Goal: Information Seeking & Learning: Learn about a topic

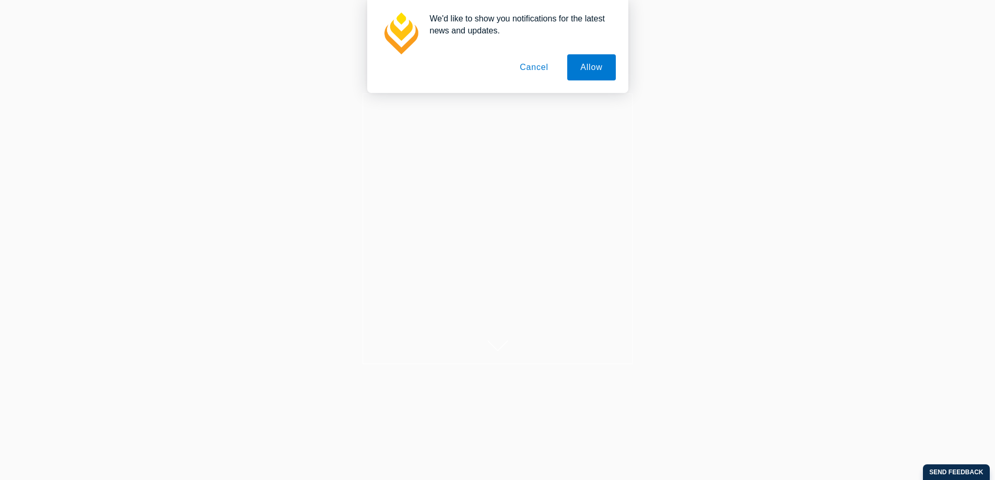
click at [544, 68] on button "Cancel" at bounding box center [534, 67] width 55 height 26
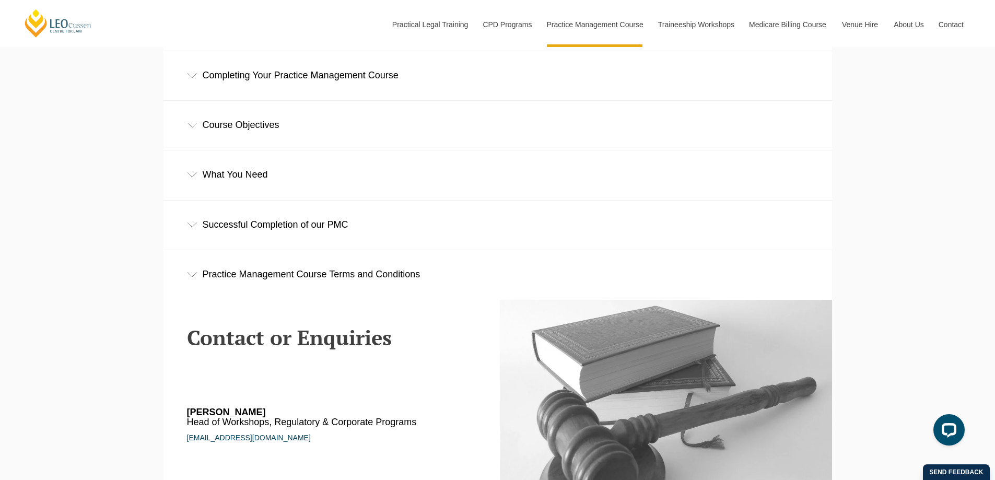
scroll to position [1619, 0]
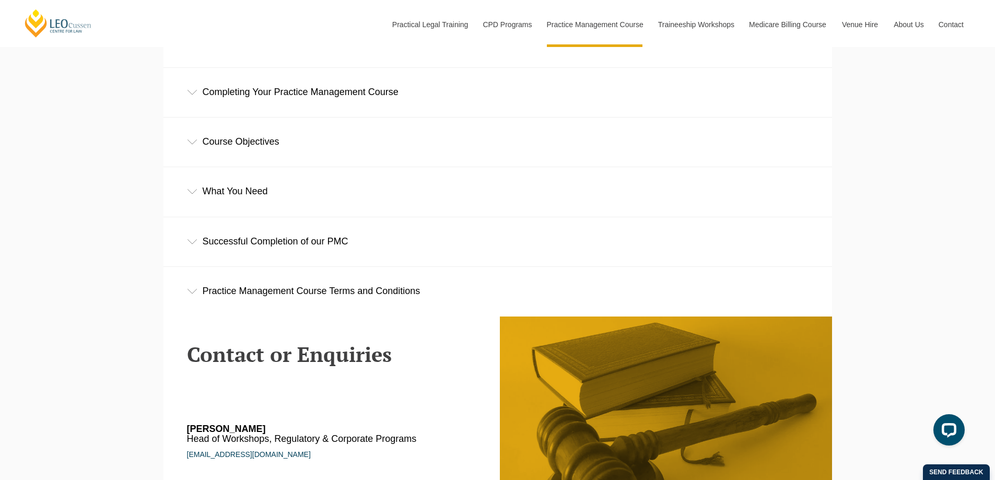
click at [247, 144] on div "Course Objectives" at bounding box center [497, 142] width 669 height 49
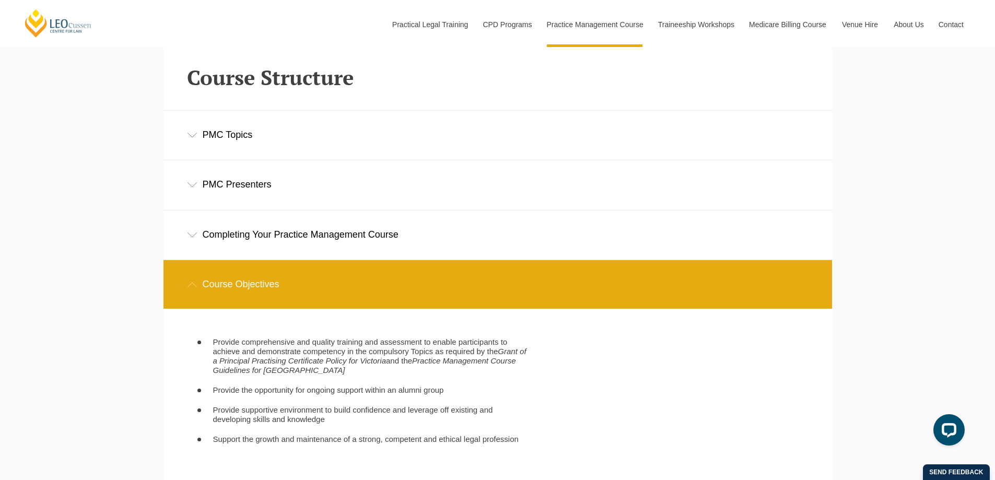
scroll to position [1463, 0]
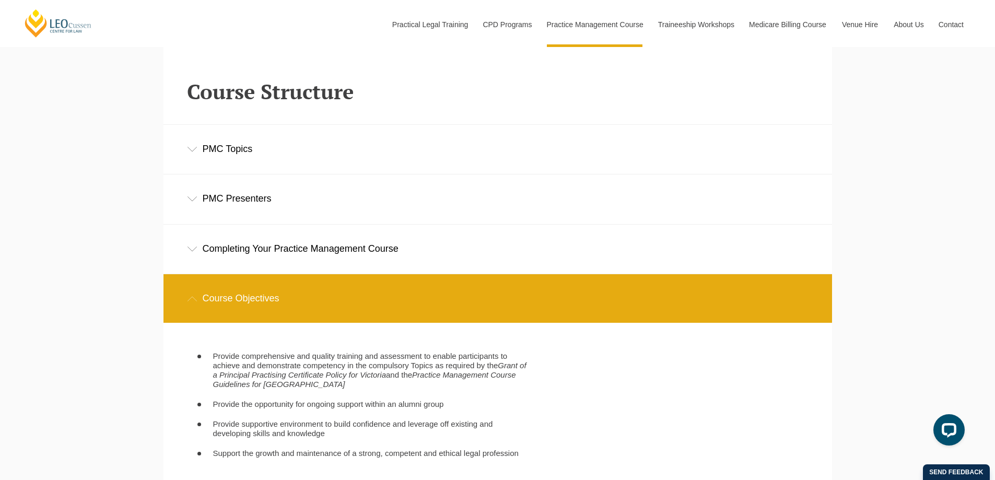
click at [366, 249] on div "Completing Your Practice Management Course" at bounding box center [497, 249] width 669 height 49
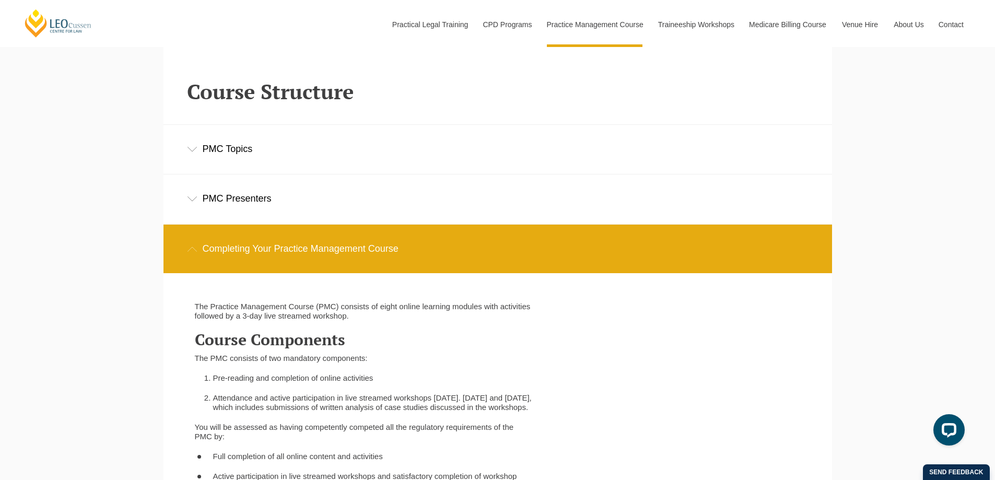
click at [318, 154] on div "PMC Topics" at bounding box center [497, 149] width 669 height 49
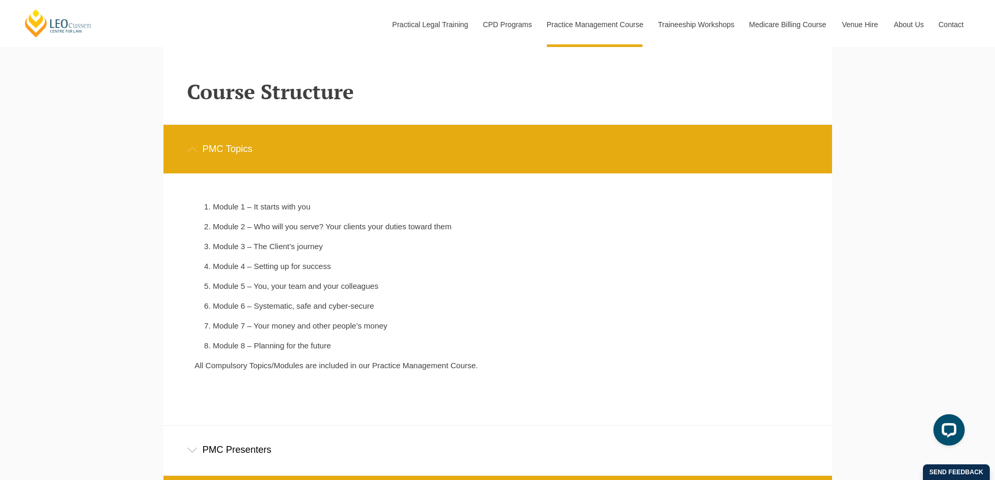
click at [7, 115] on div "Leo Cussen Centre for Law Search here Practical Legal Training Our Practical Le…" at bounding box center [497, 456] width 995 height 3838
